Goal: Find specific page/section: Find specific page/section

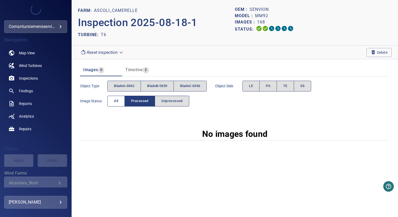
click at [118, 101] on span "All" at bounding box center [116, 101] width 4 height 6
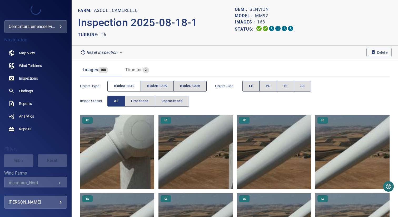
click at [124, 84] on span "bladeA-0342" at bounding box center [124, 86] width 20 height 6
click at [147, 86] on button "bladeB-0339" at bounding box center [157, 86] width 33 height 11
click at [122, 86] on span "bladeA-0342" at bounding box center [124, 86] width 20 height 6
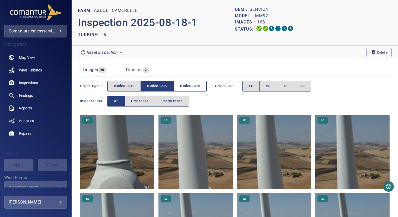
click at [190, 86] on span "bladeC-0336" at bounding box center [190, 86] width 20 height 6
click at [158, 86] on span "bladeB-0339" at bounding box center [157, 86] width 20 height 6
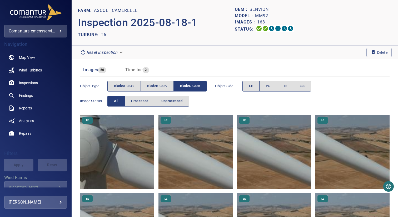
click at [137, 137] on img at bounding box center [117, 152] width 74 height 74
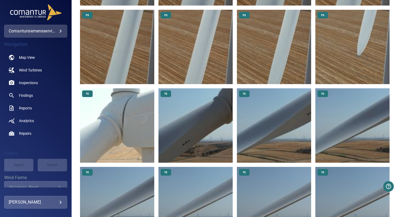
scroll to position [991, 0]
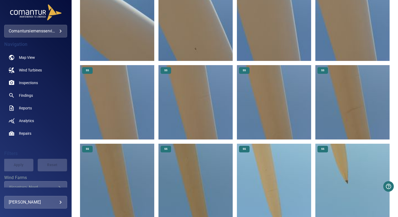
click at [335, 160] on img at bounding box center [352, 181] width 74 height 74
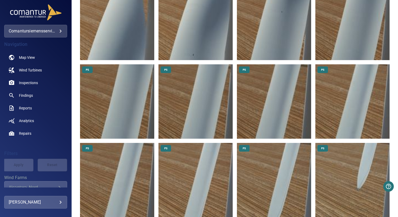
click at [344, 173] on img at bounding box center [352, 180] width 74 height 74
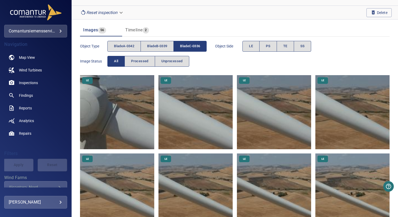
scroll to position [0, 0]
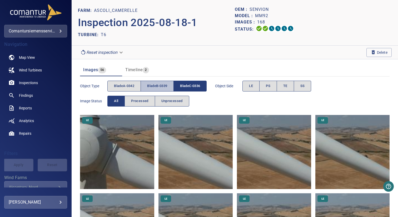
click at [157, 82] on button "bladeB-0339" at bounding box center [157, 86] width 33 height 11
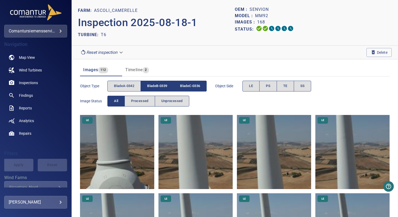
click at [199, 84] on span "bladeC-0336" at bounding box center [190, 86] width 20 height 6
click at [134, 156] on img at bounding box center [117, 152] width 74 height 74
click at [124, 86] on span "bladeA-0342" at bounding box center [124, 86] width 20 height 6
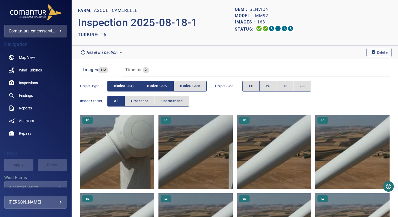
click at [156, 86] on span "bladeB-0339" at bounding box center [157, 86] width 20 height 6
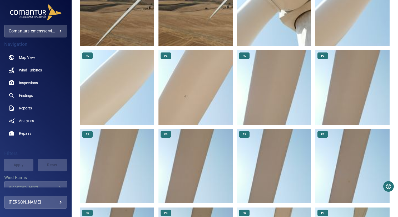
scroll to position [655, 0]
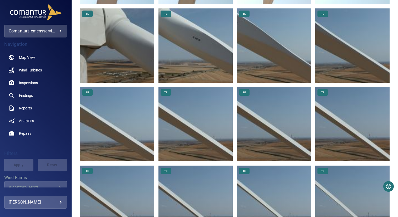
click at [138, 40] on img at bounding box center [117, 45] width 74 height 74
click at [213, 37] on img at bounding box center [196, 45] width 74 height 74
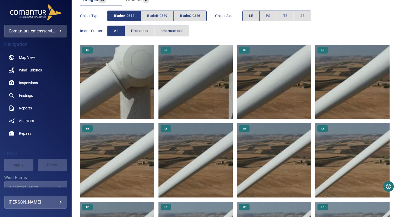
scroll to position [0, 0]
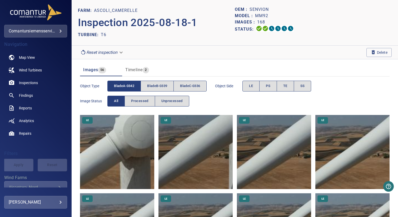
click at [135, 67] on div "Timeline 2" at bounding box center [137, 69] width 24 height 7
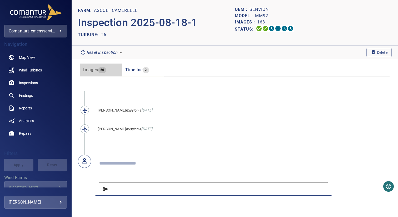
click at [97, 71] on span "Images" at bounding box center [90, 69] width 15 height 5
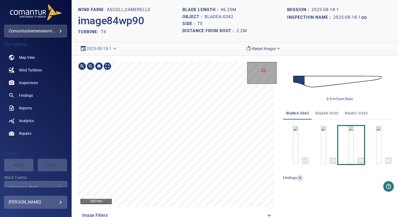
click at [107, 57] on div "200 mm Image Filters 0-5 m from Root bladeA-0342 bladeB-0339 bladeC-0336 LE PS …" at bounding box center [235, 142] width 327 height 172
